Goal: Task Accomplishment & Management: Manage account settings

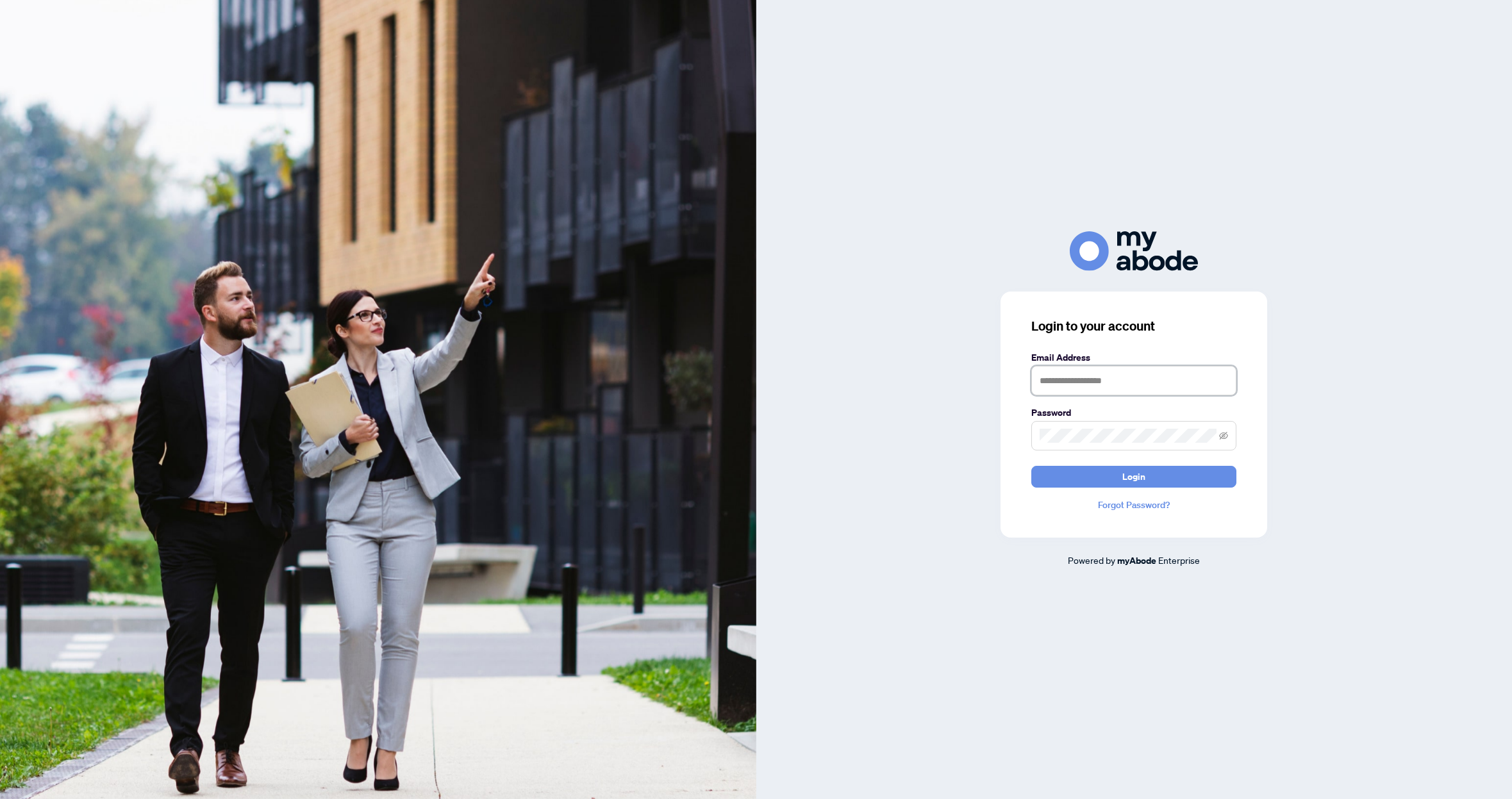
type input "**********"
click at [1148, 482] on button "Login" at bounding box center [1133, 477] width 205 height 22
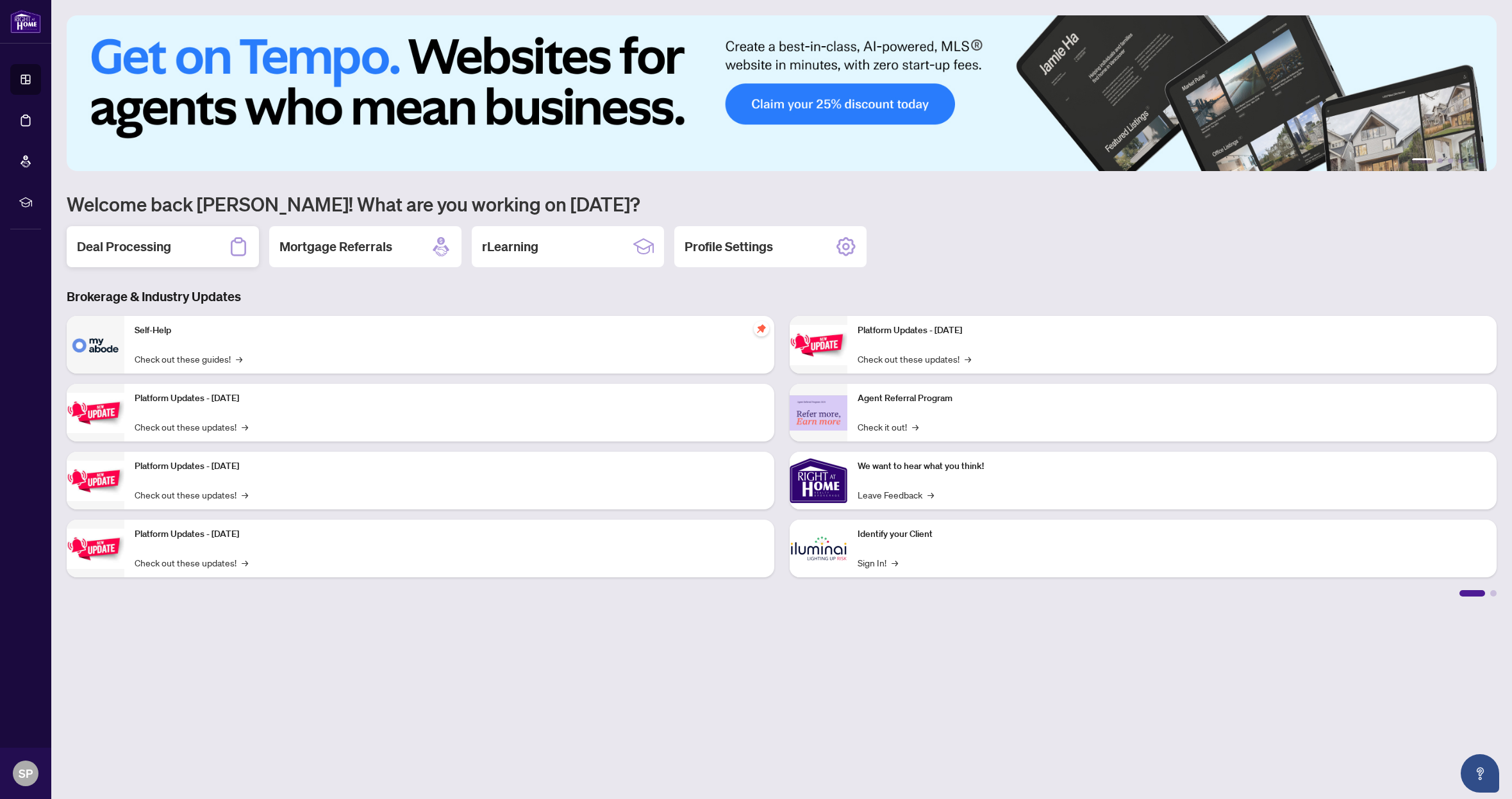
click at [141, 246] on h2 "Deal Processing" at bounding box center [124, 247] width 95 height 18
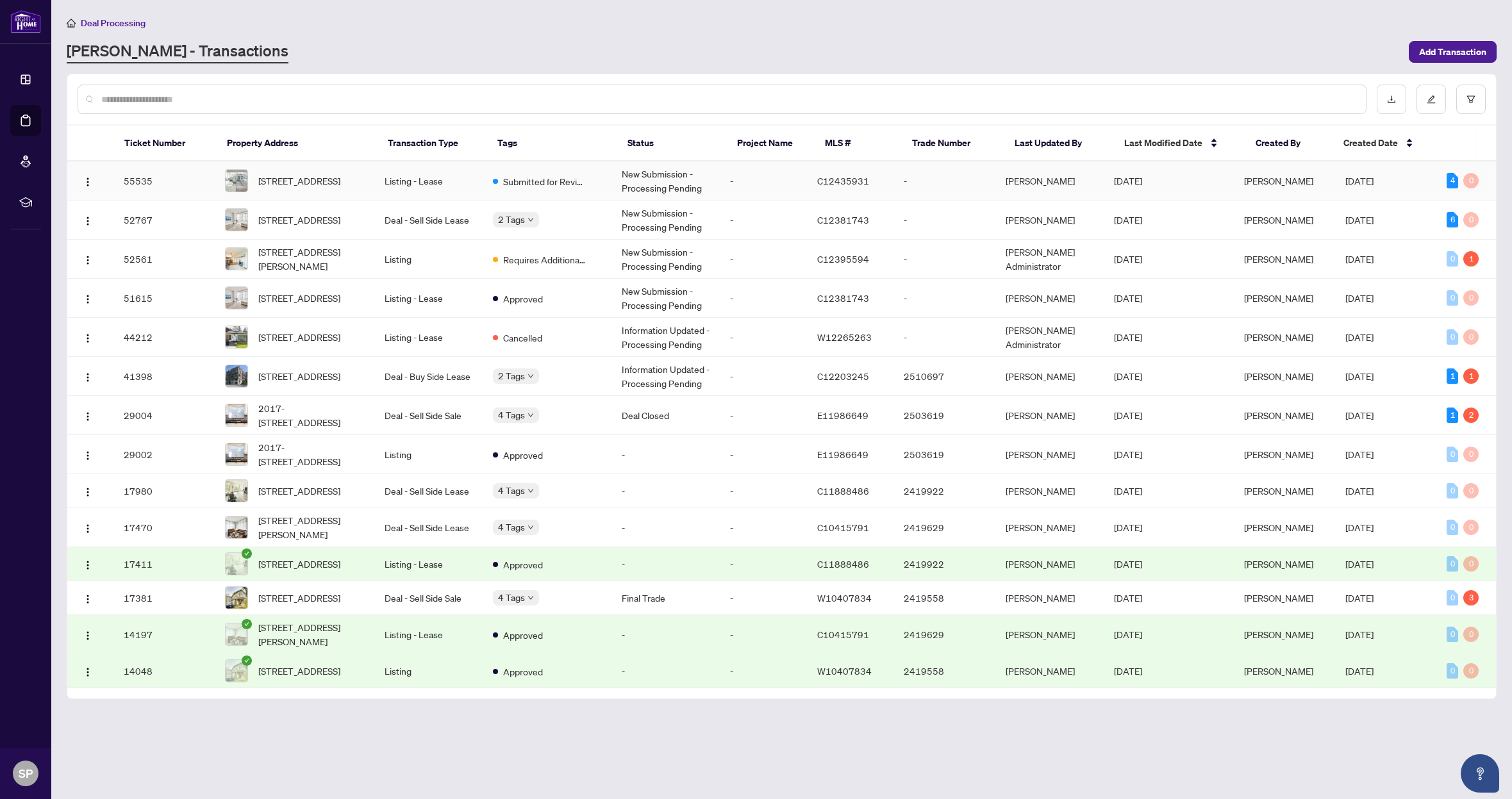
click at [939, 183] on td "-" at bounding box center [944, 181] width 101 height 39
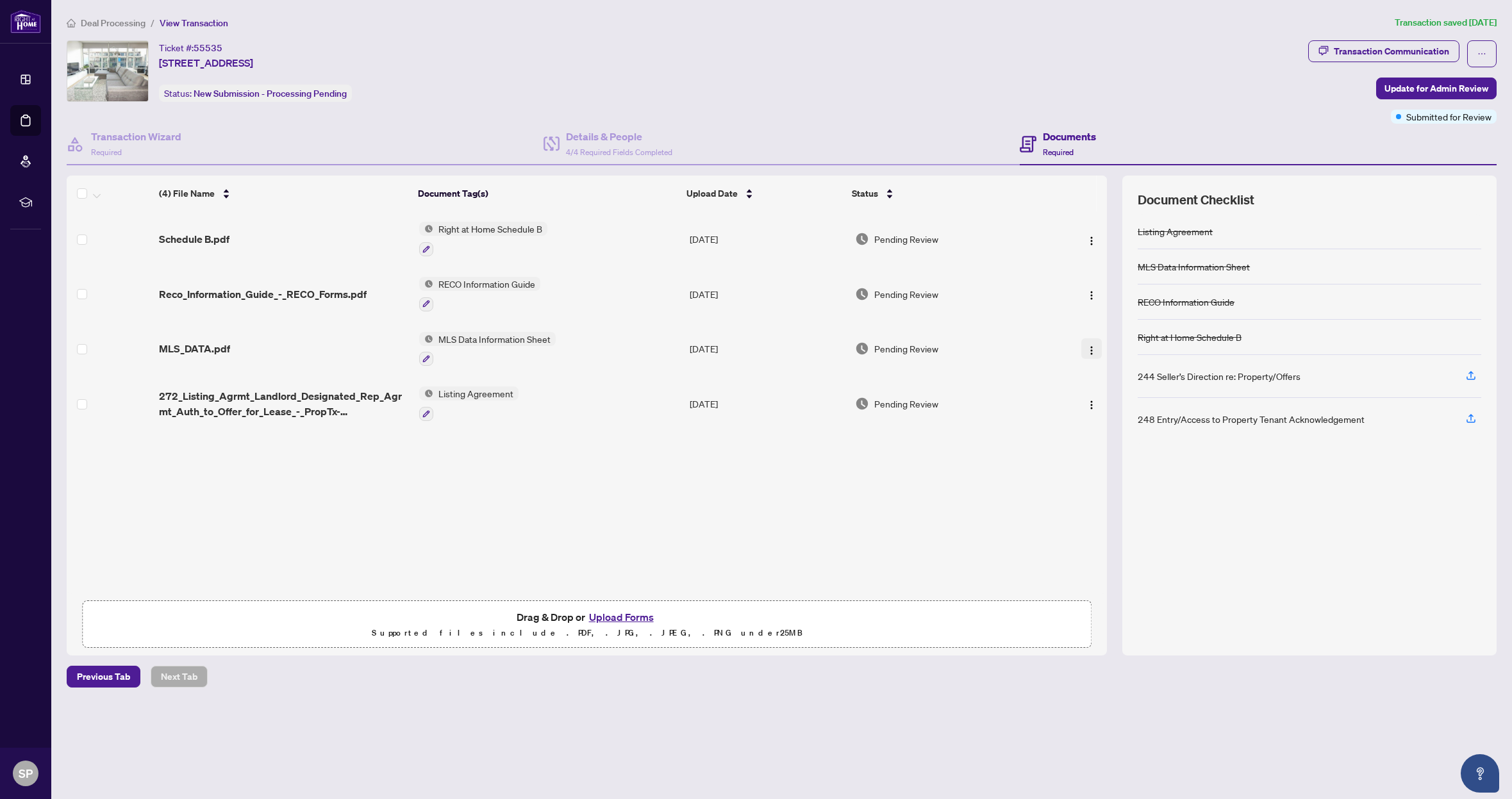
click at [1090, 348] on img "button" at bounding box center [1091, 350] width 10 height 10
click at [1116, 497] on span "Archive" at bounding box center [1148, 496] width 123 height 14
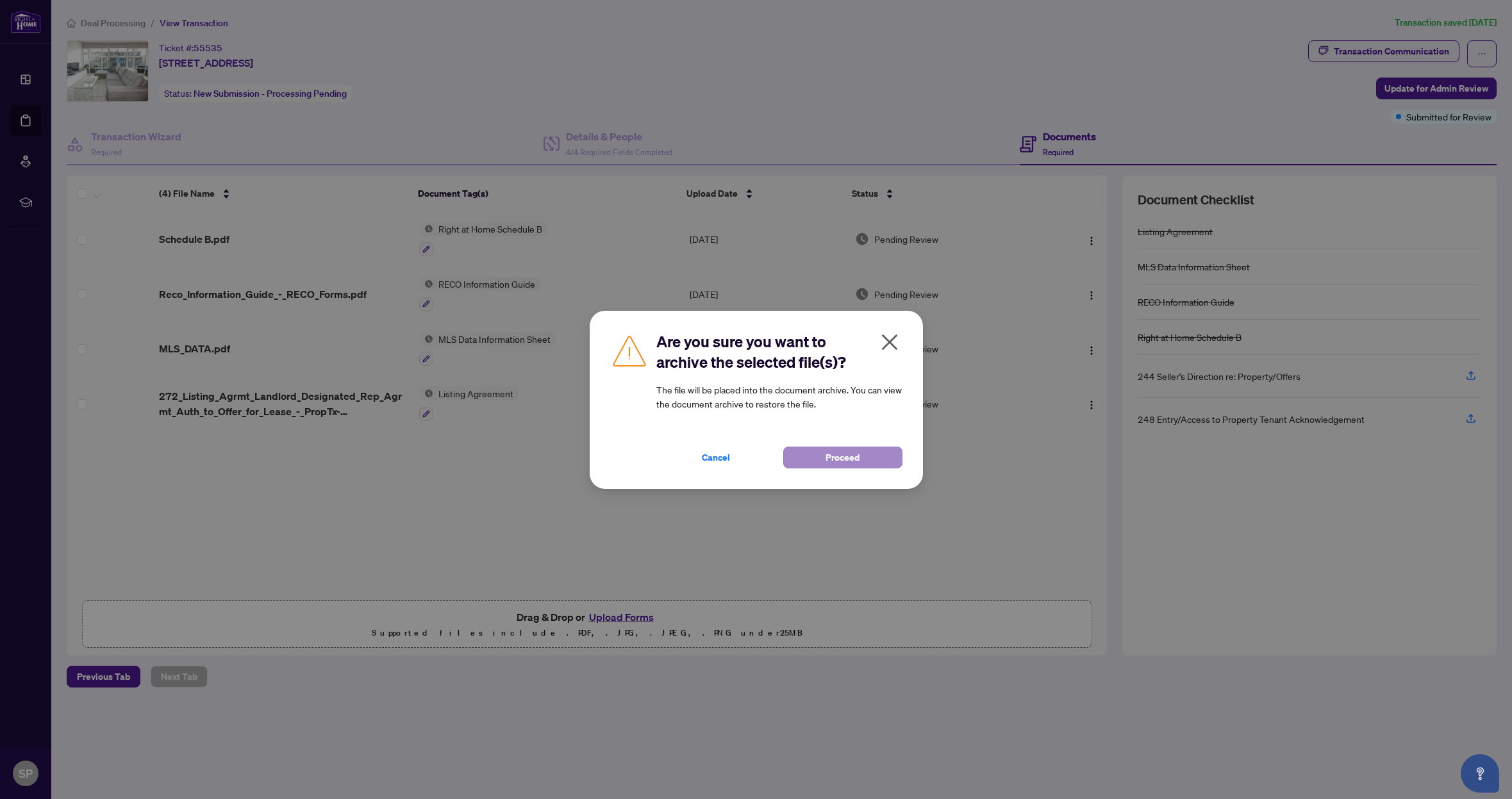
click at [835, 460] on span "Proceed" at bounding box center [843, 457] width 34 height 21
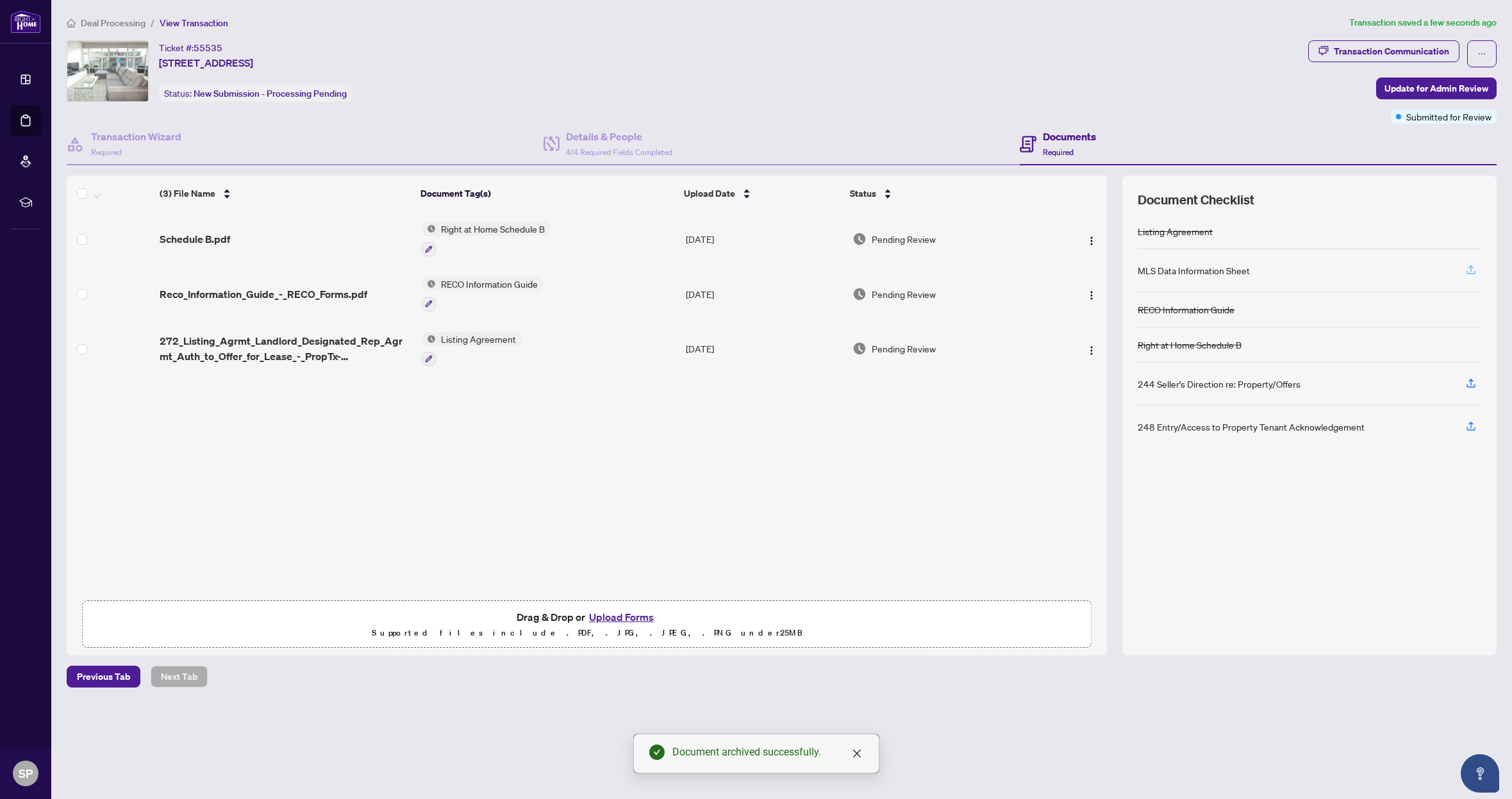
click at [1473, 268] on icon "button" at bounding box center [1470, 269] width 11 height 11
